Goal: Navigation & Orientation: Go to known website

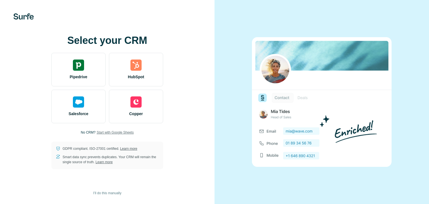
click at [119, 131] on span "Start with Google Sheets" at bounding box center [115, 132] width 37 height 5
